Goal: Task Accomplishment & Management: Manage account settings

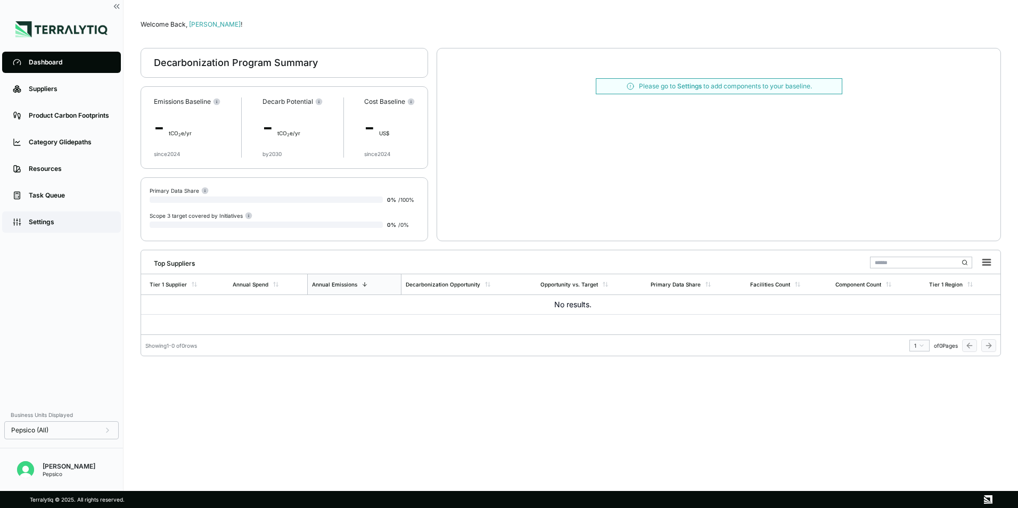
click at [49, 222] on div "Settings" at bounding box center [69, 222] width 81 height 9
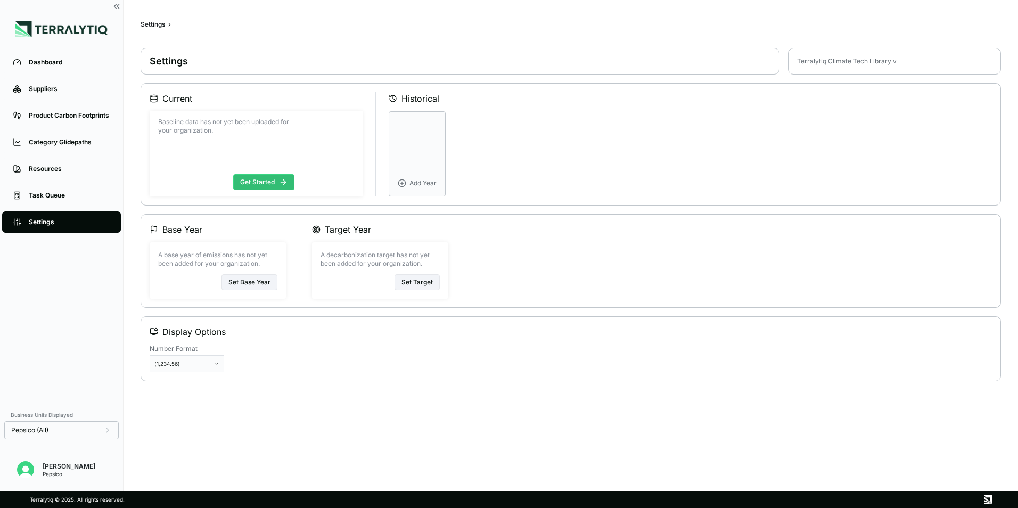
click at [55, 475] on div "Pepsico" at bounding box center [69, 474] width 53 height 6
click at [30, 472] on img "Open user button" at bounding box center [25, 469] width 17 height 17
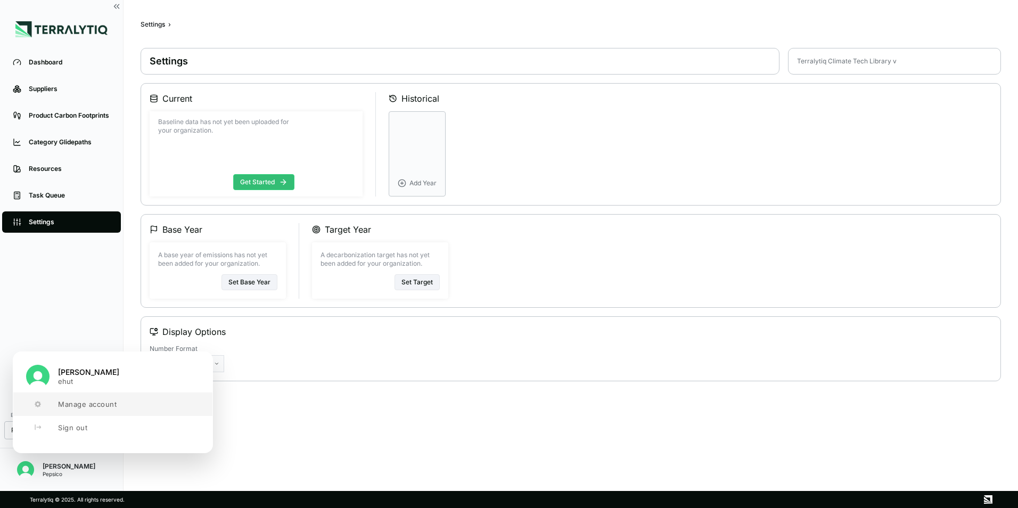
click at [93, 406] on span "Manage account" at bounding box center [87, 404] width 59 height 9
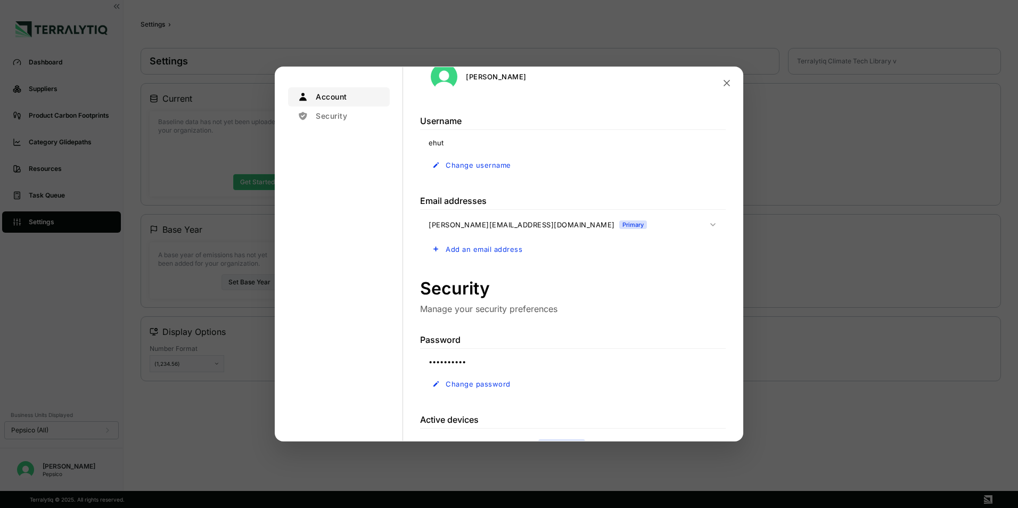
scroll to position [213, 0]
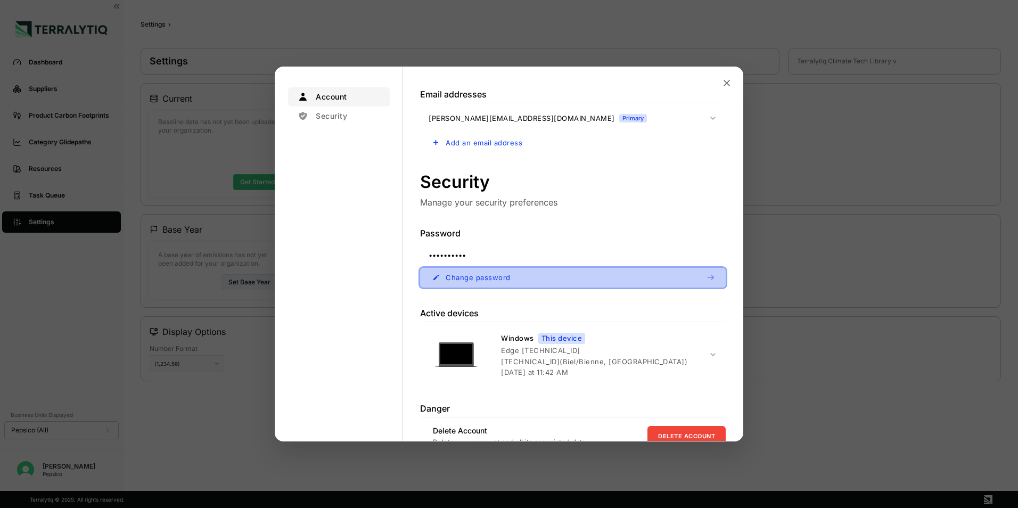
click at [478, 280] on span "Change password" at bounding box center [478, 277] width 65 height 9
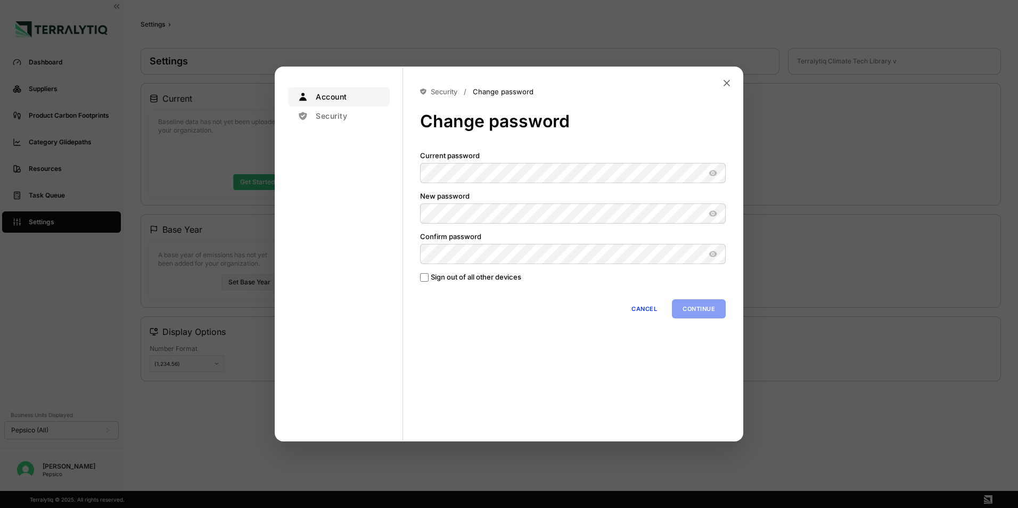
scroll to position [0, 0]
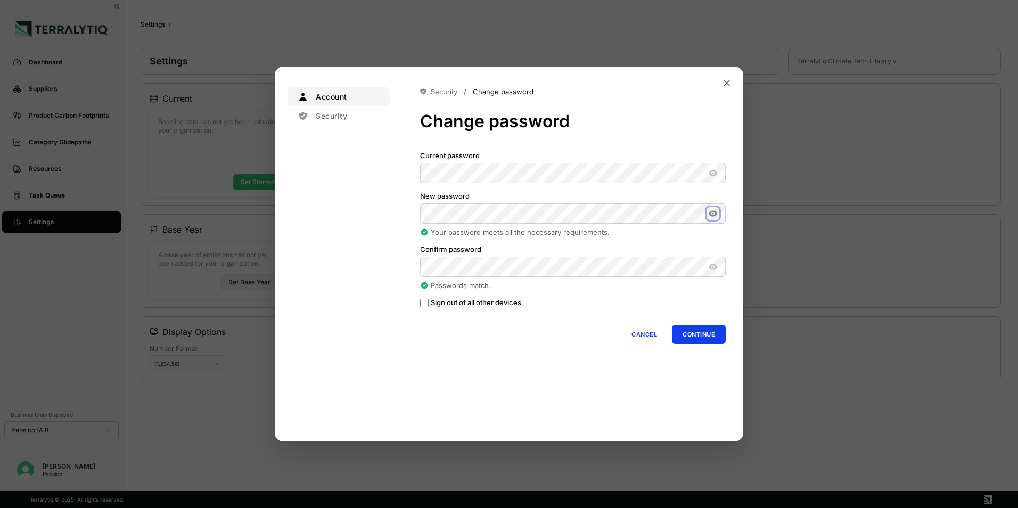
click at [714, 215] on icon "Show password" at bounding box center [713, 213] width 9 height 9
click at [464, 305] on label "Sign out of all other devices" at bounding box center [476, 303] width 91 height 10
click at [699, 338] on button "Continue" at bounding box center [699, 334] width 54 height 19
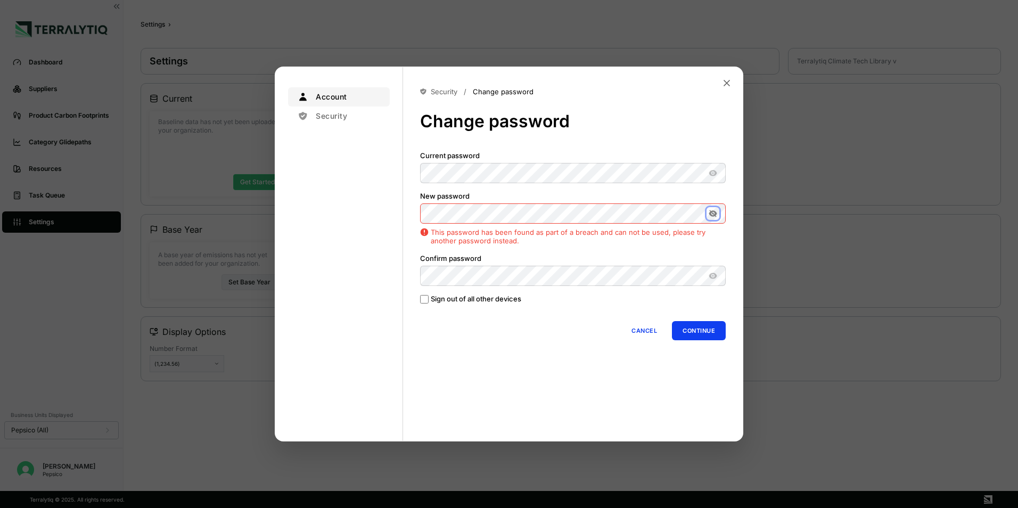
click at [713, 213] on icon "Hide password" at bounding box center [713, 213] width 9 height 9
click at [713, 213] on icon "Show password" at bounding box center [713, 213] width 9 height 9
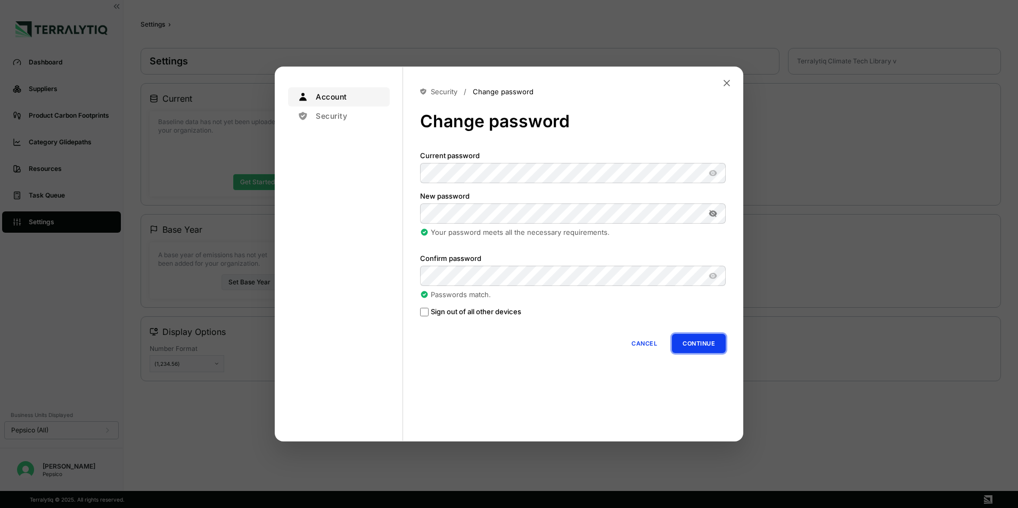
click at [695, 337] on button "Continue" at bounding box center [699, 343] width 54 height 19
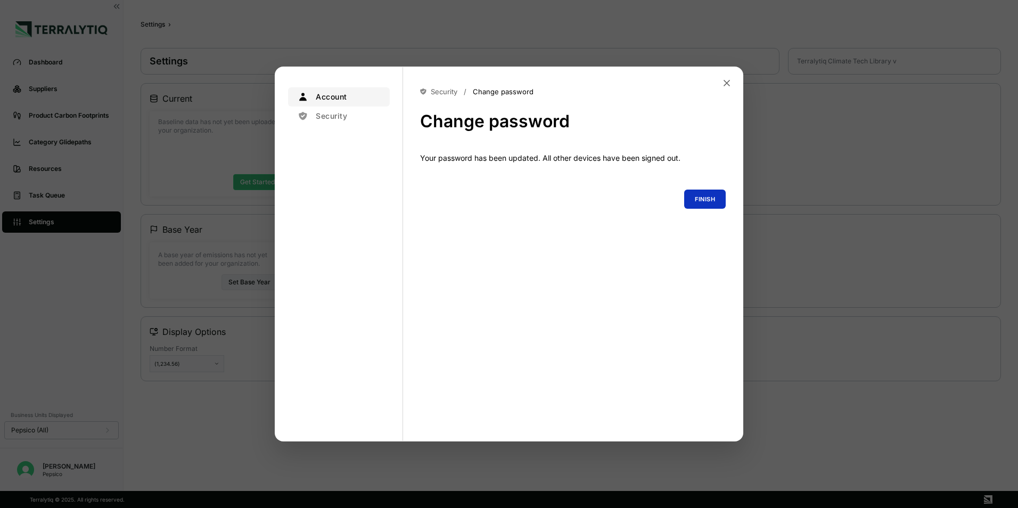
click at [700, 199] on button "Finish" at bounding box center [705, 199] width 42 height 19
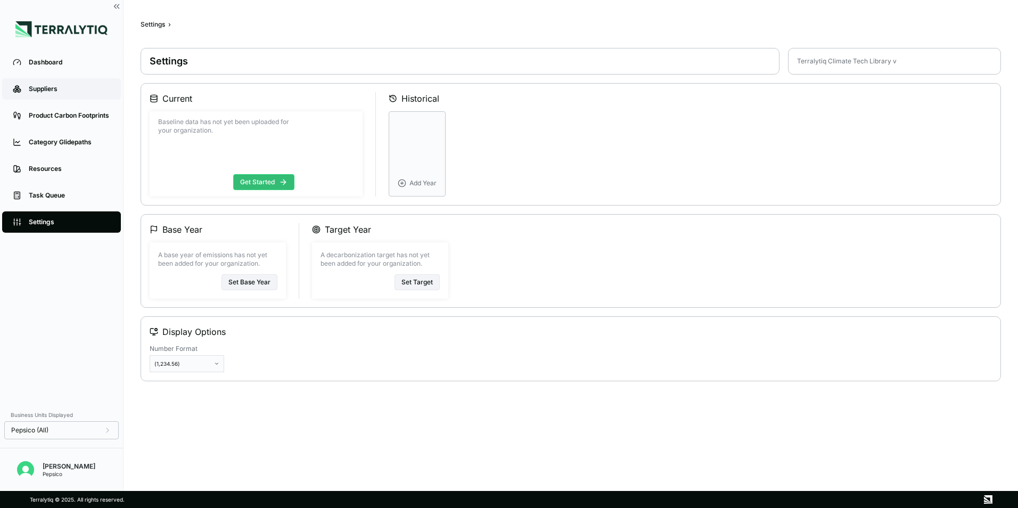
click at [55, 84] on link "Suppliers" at bounding box center [61, 88] width 119 height 21
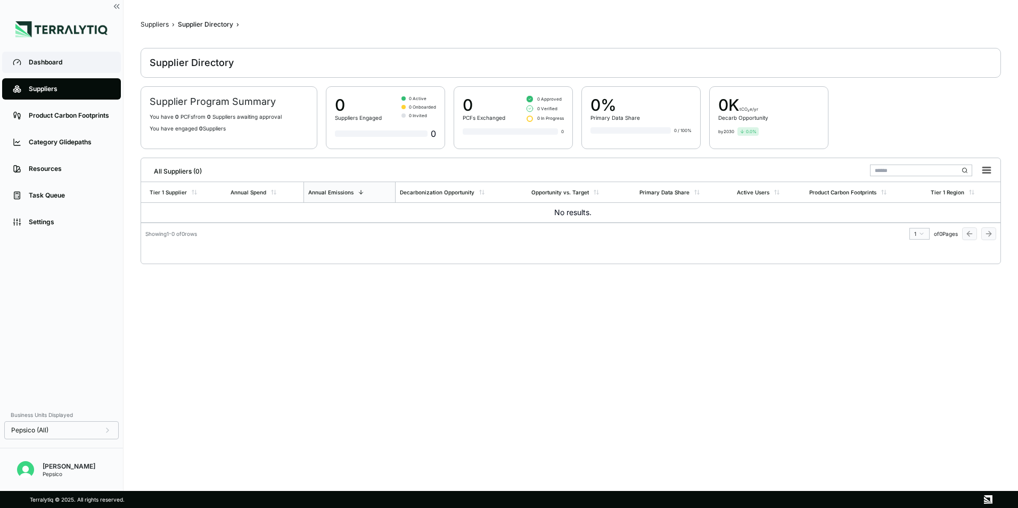
click at [59, 70] on link "Dashboard" at bounding box center [61, 62] width 119 height 21
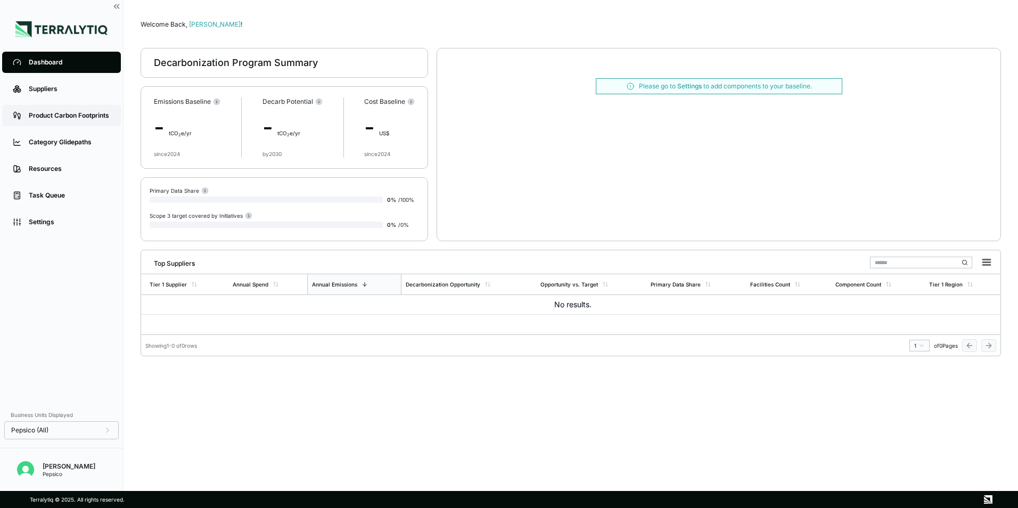
click at [42, 116] on div "Product Carbon Footprints" at bounding box center [69, 115] width 81 height 9
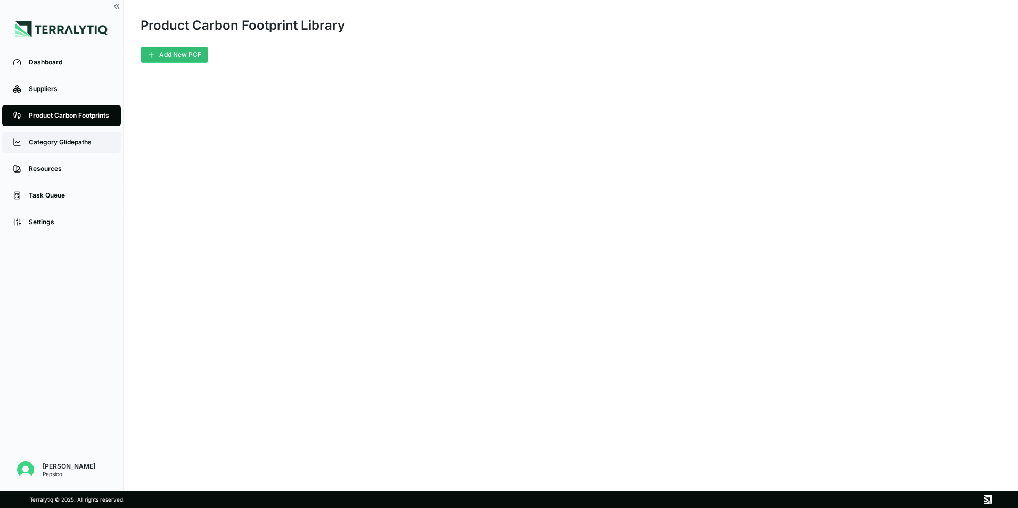
click at [48, 141] on div "Category Glidepaths" at bounding box center [69, 142] width 81 height 9
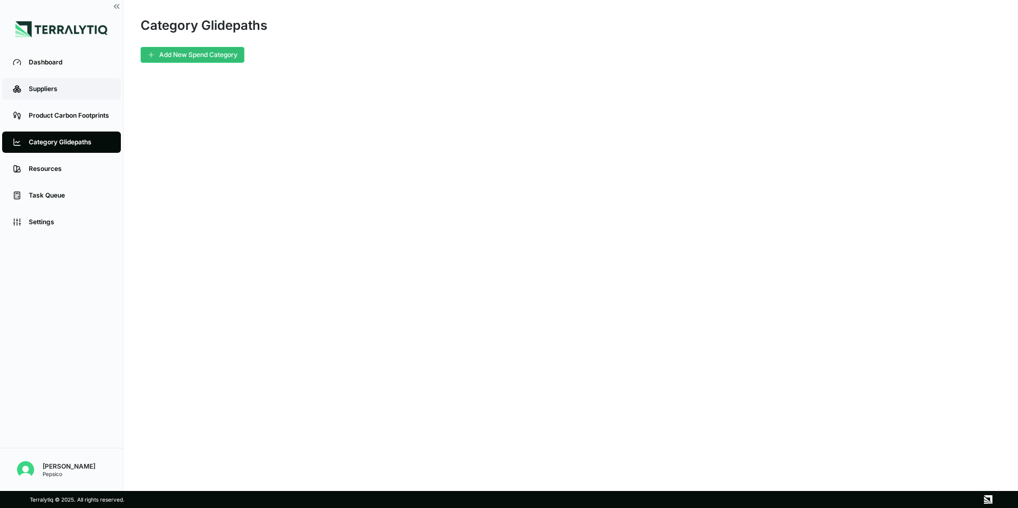
click at [35, 80] on link "Suppliers" at bounding box center [61, 88] width 119 height 21
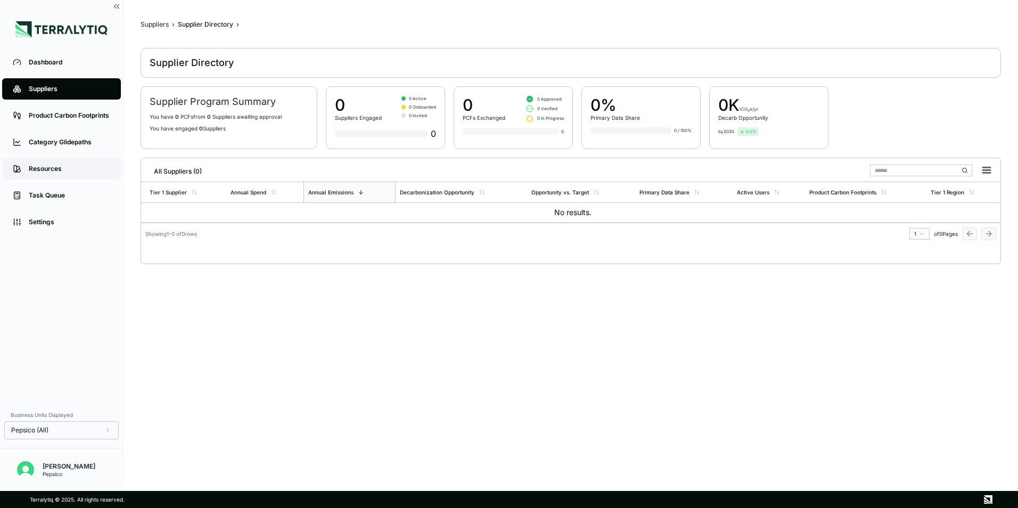
click at [45, 170] on div "Resources" at bounding box center [69, 169] width 81 height 9
